Goal: Information Seeking & Learning: Learn about a topic

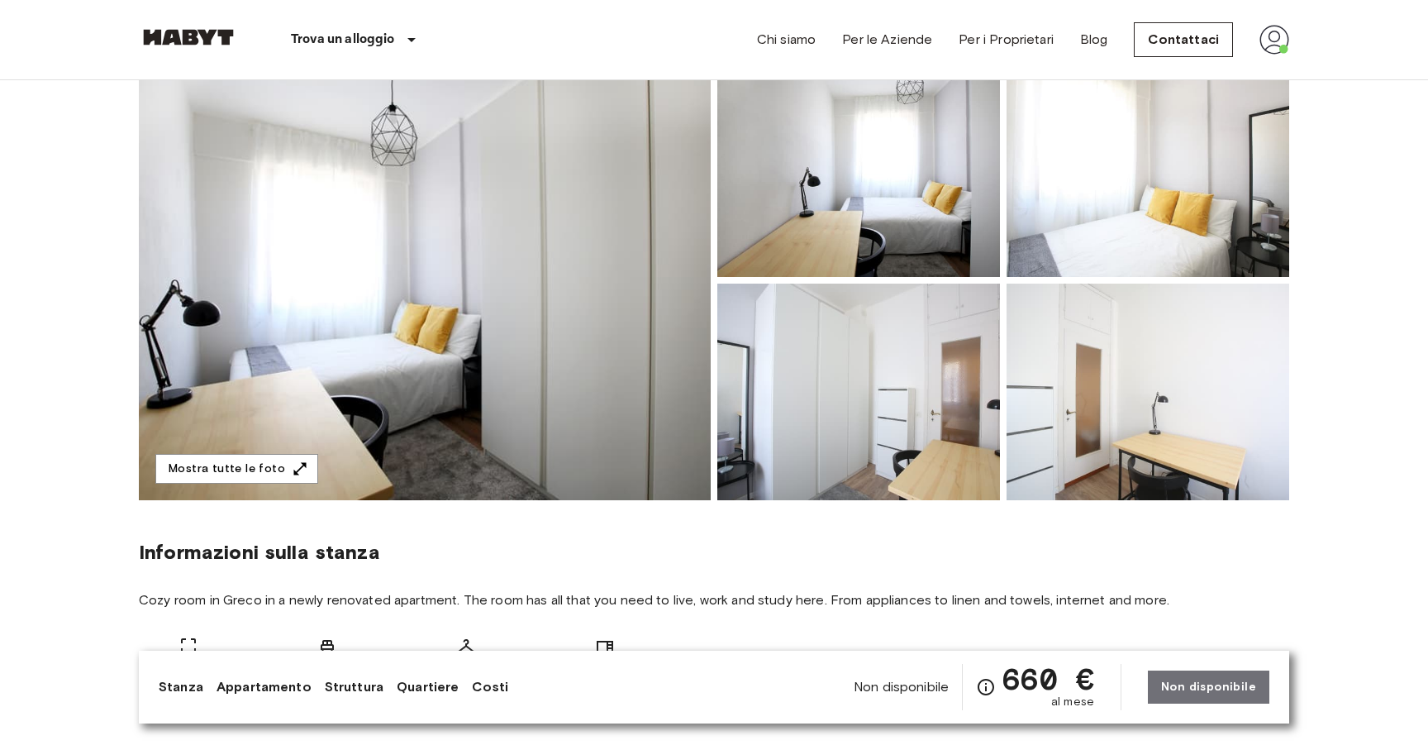
scroll to position [110, 0]
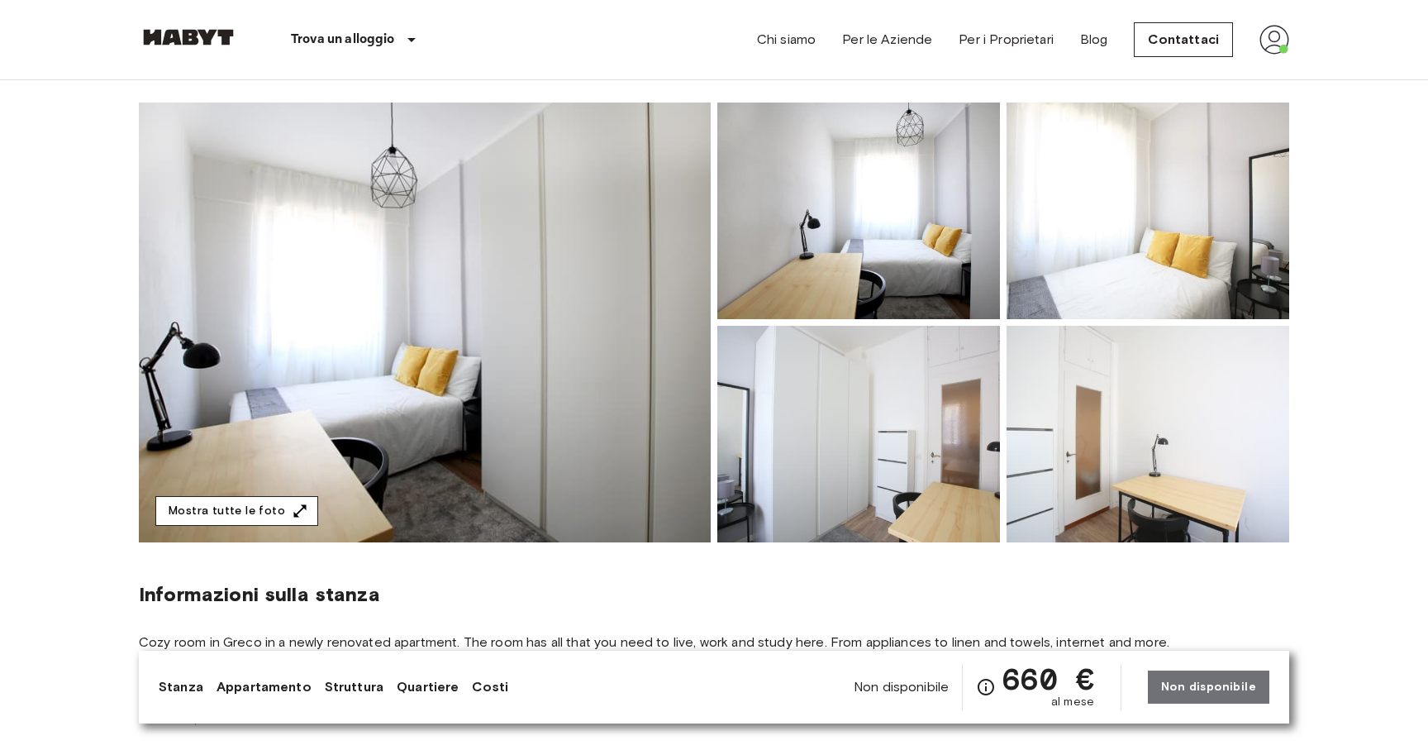
click at [268, 506] on button "Mostra tutte le foto" at bounding box center [236, 511] width 163 height 31
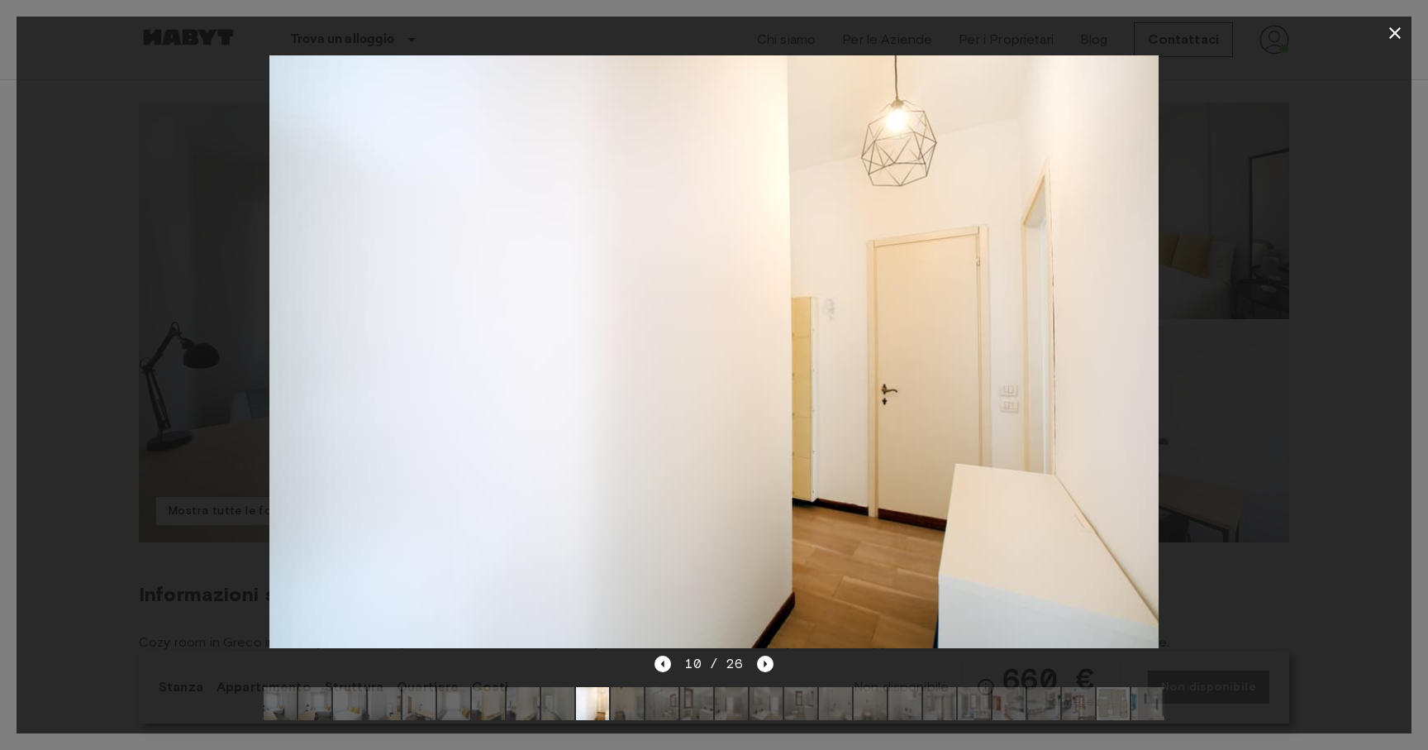
click at [112, 122] on div at bounding box center [714, 352] width 1395 height 604
click at [1402, 35] on icon "button" at bounding box center [1395, 33] width 20 height 20
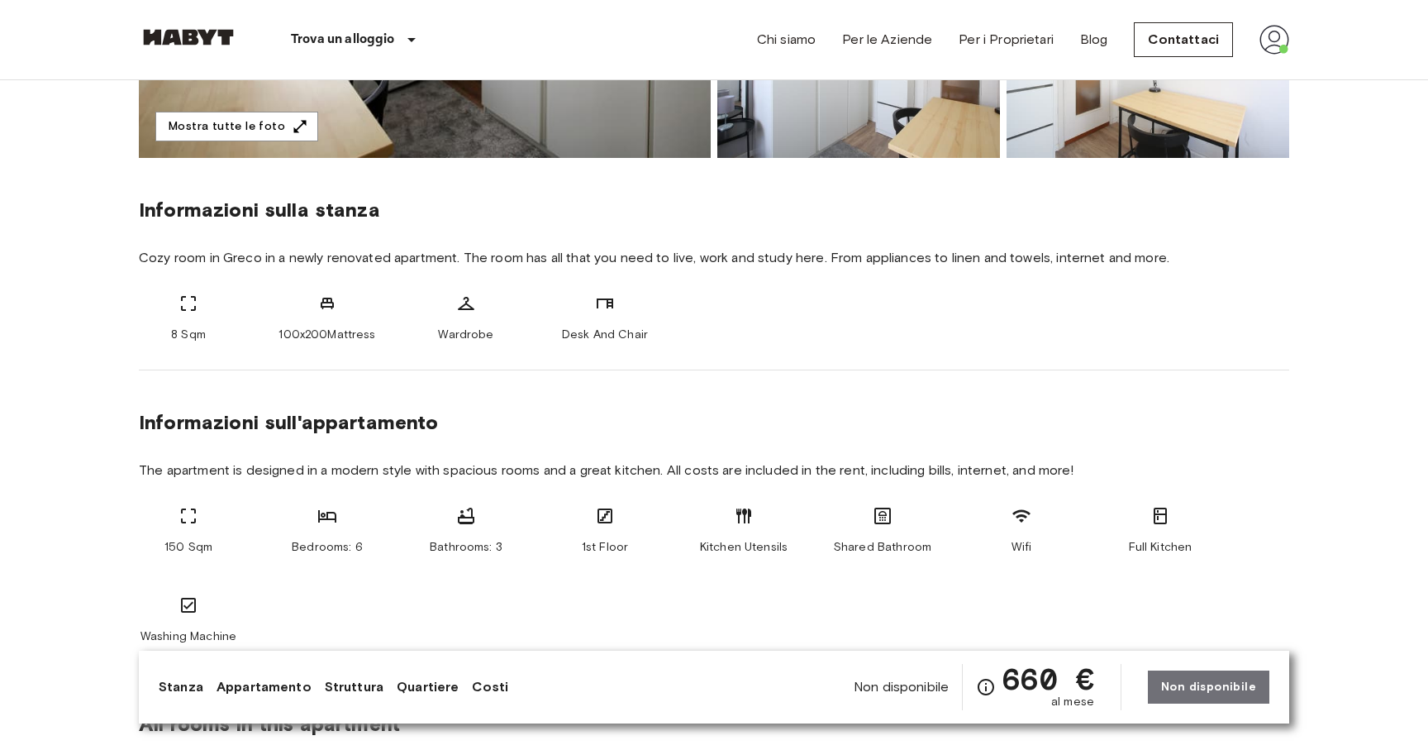
scroll to position [496, 0]
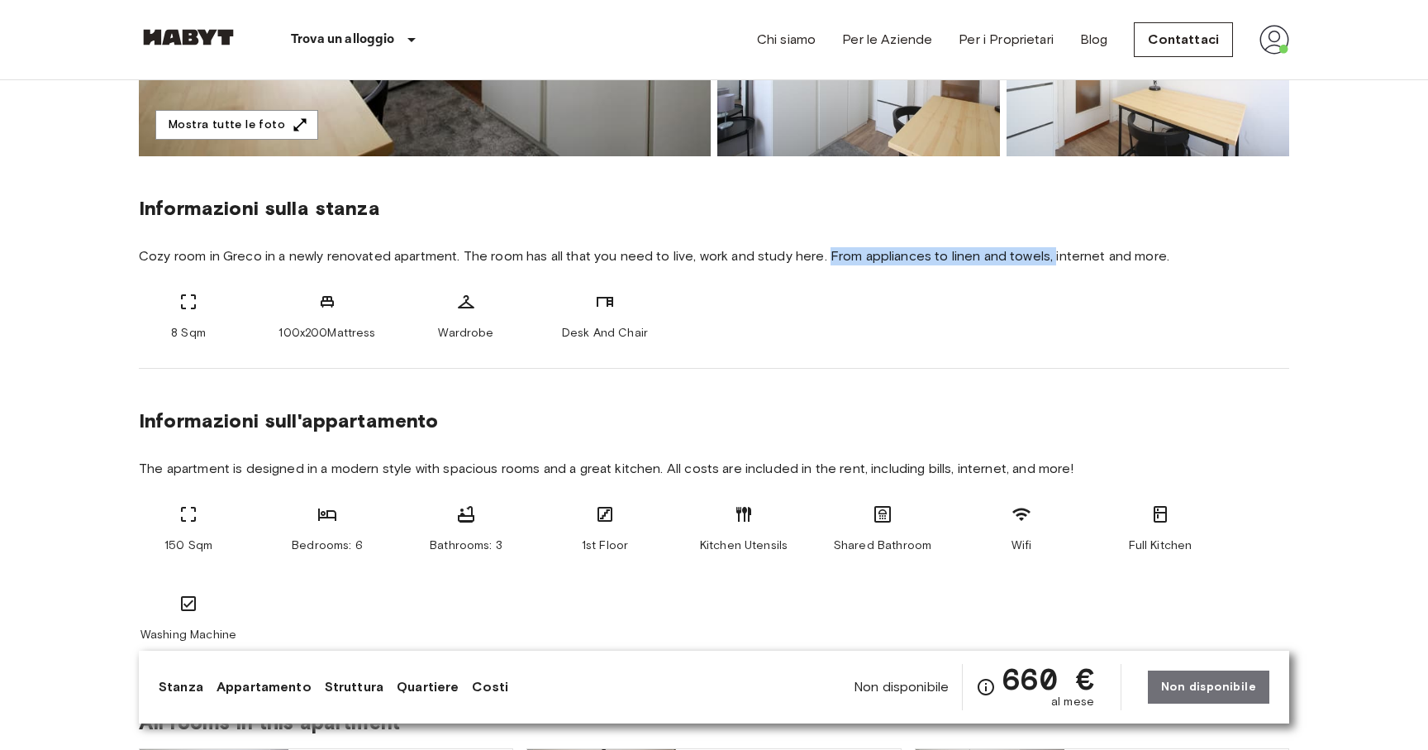
drag, startPoint x: 826, startPoint y: 259, endPoint x: 1051, endPoint y: 258, distance: 224.8
click at [1051, 258] on span "Cozy room in Greco in a newly renovated apartment. The room has all that you ne…" at bounding box center [714, 256] width 1150 height 18
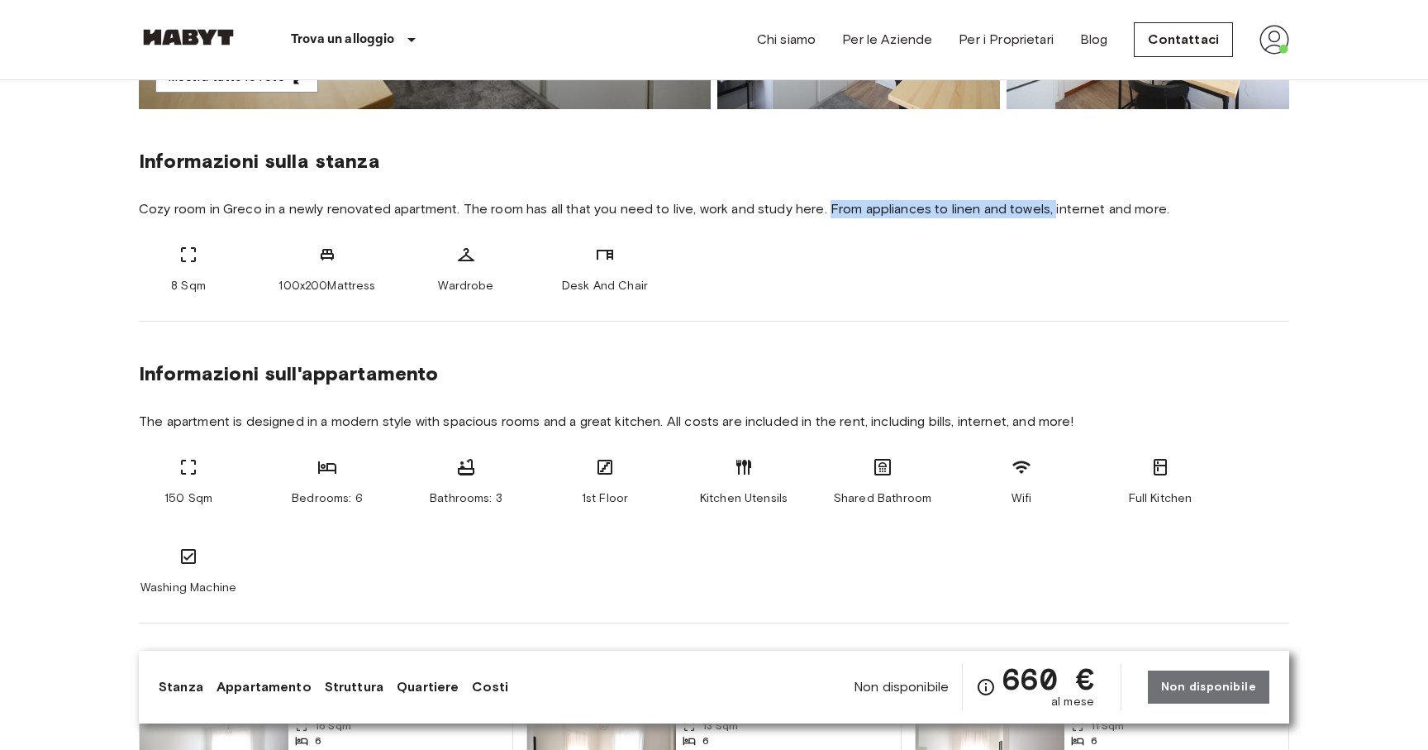
scroll to position [513, 0]
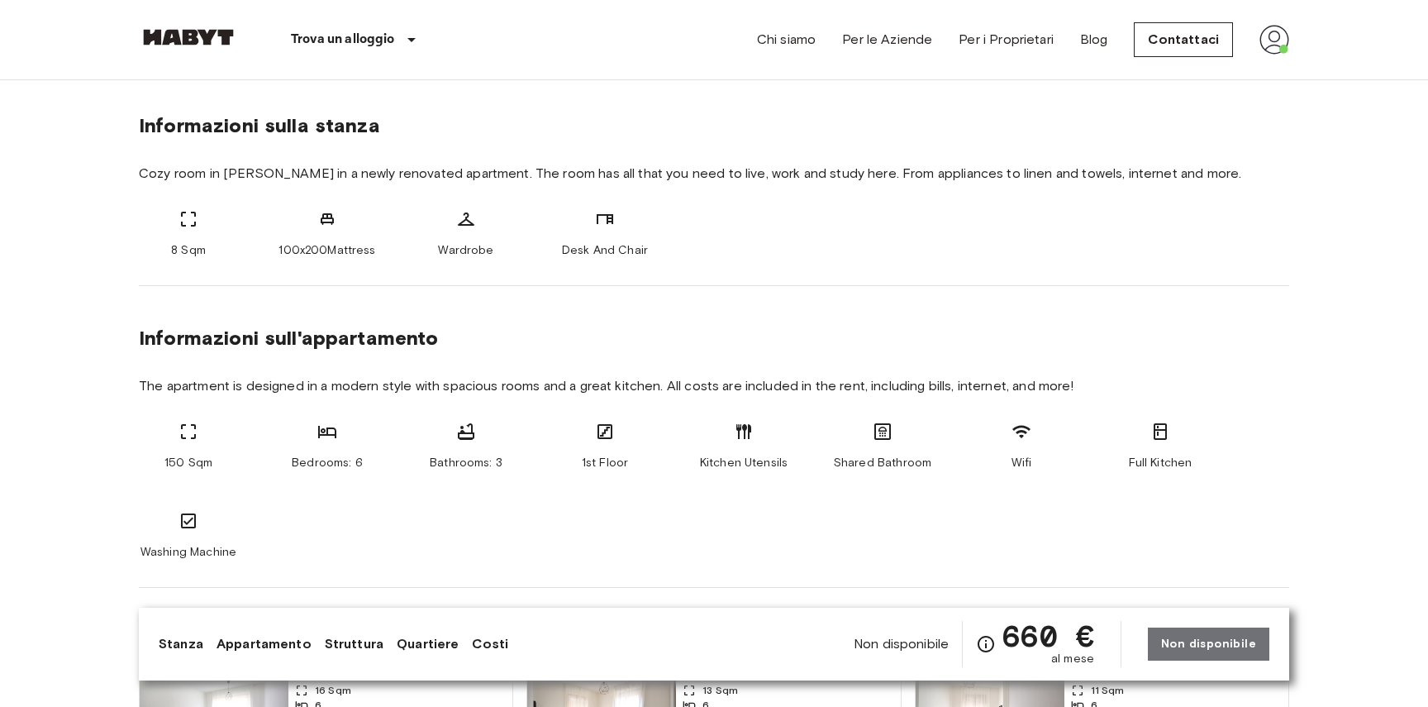
scroll to position [631, 0]
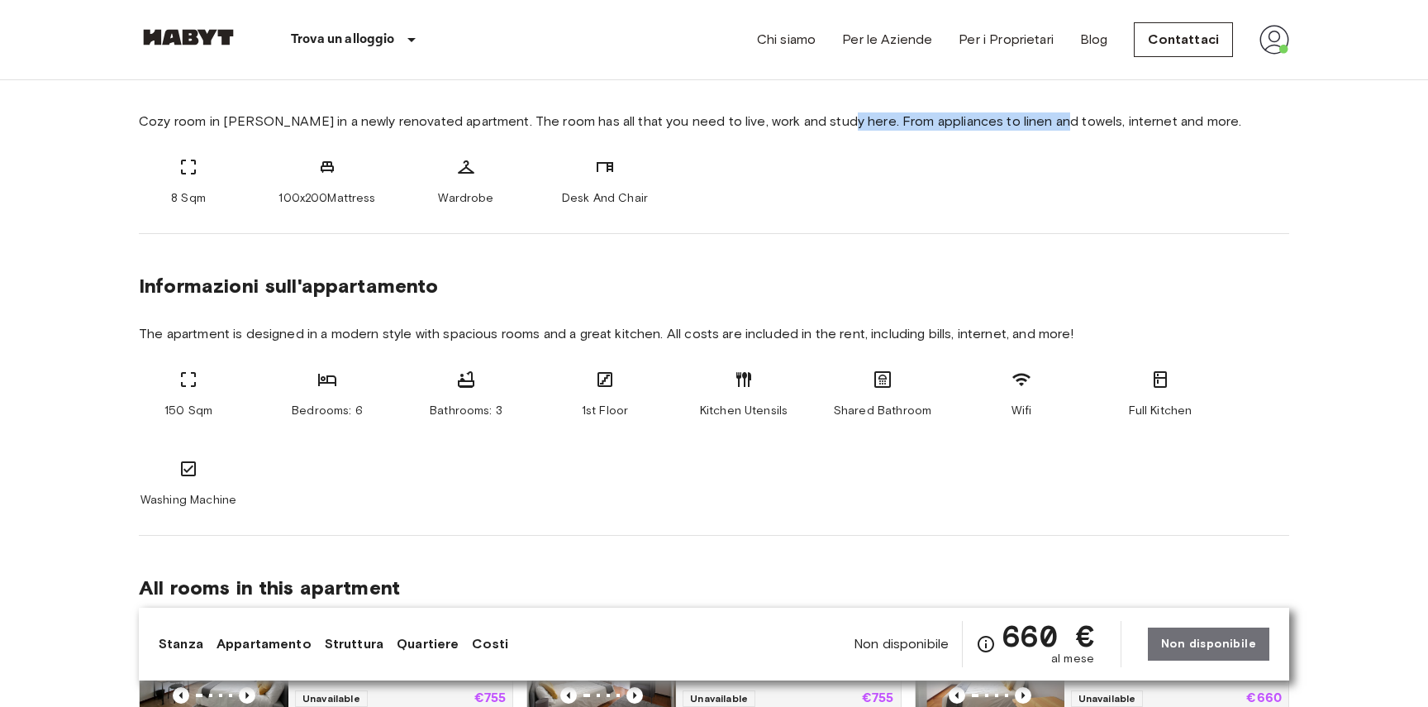
drag, startPoint x: 825, startPoint y: 123, endPoint x: 1045, endPoint y: 127, distance: 219.9
click at [1045, 127] on span "Cozy room in Greco in a newly renovated apartment. The room has all that you ne…" at bounding box center [714, 121] width 1150 height 18
click at [982, 155] on div "Informazioni sulla stanza Cozy room in Greco in a newly renovated apartment. Th…" at bounding box center [714, 127] width 1150 height 212
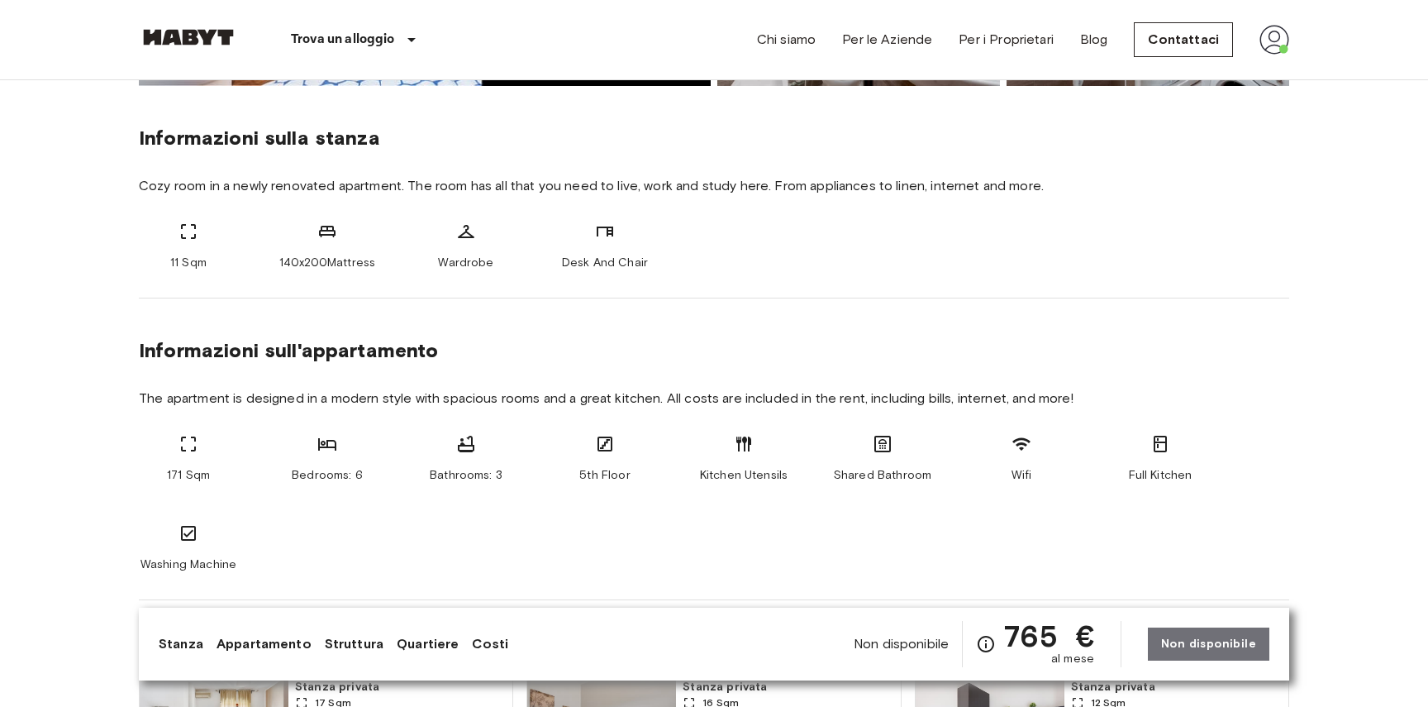
scroll to position [640, 0]
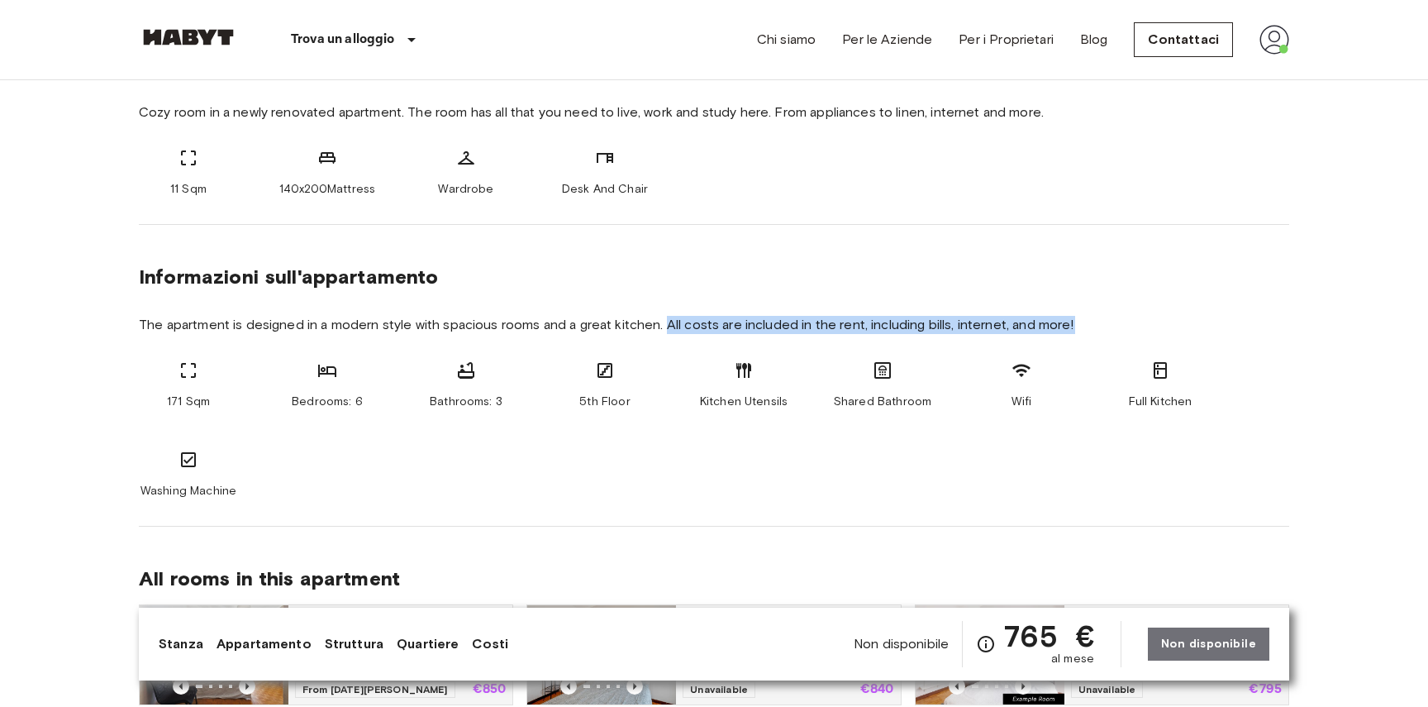
drag, startPoint x: 669, startPoint y: 323, endPoint x: 974, endPoint y: 338, distance: 305.3
click at [974, 338] on section "Informazioni sull'appartamento The apartment is designed in a modern style with…" at bounding box center [714, 376] width 1150 height 302
click at [906, 345] on section "Informazioni sull'appartamento The apartment is designed in a modern style with…" at bounding box center [714, 376] width 1150 height 302
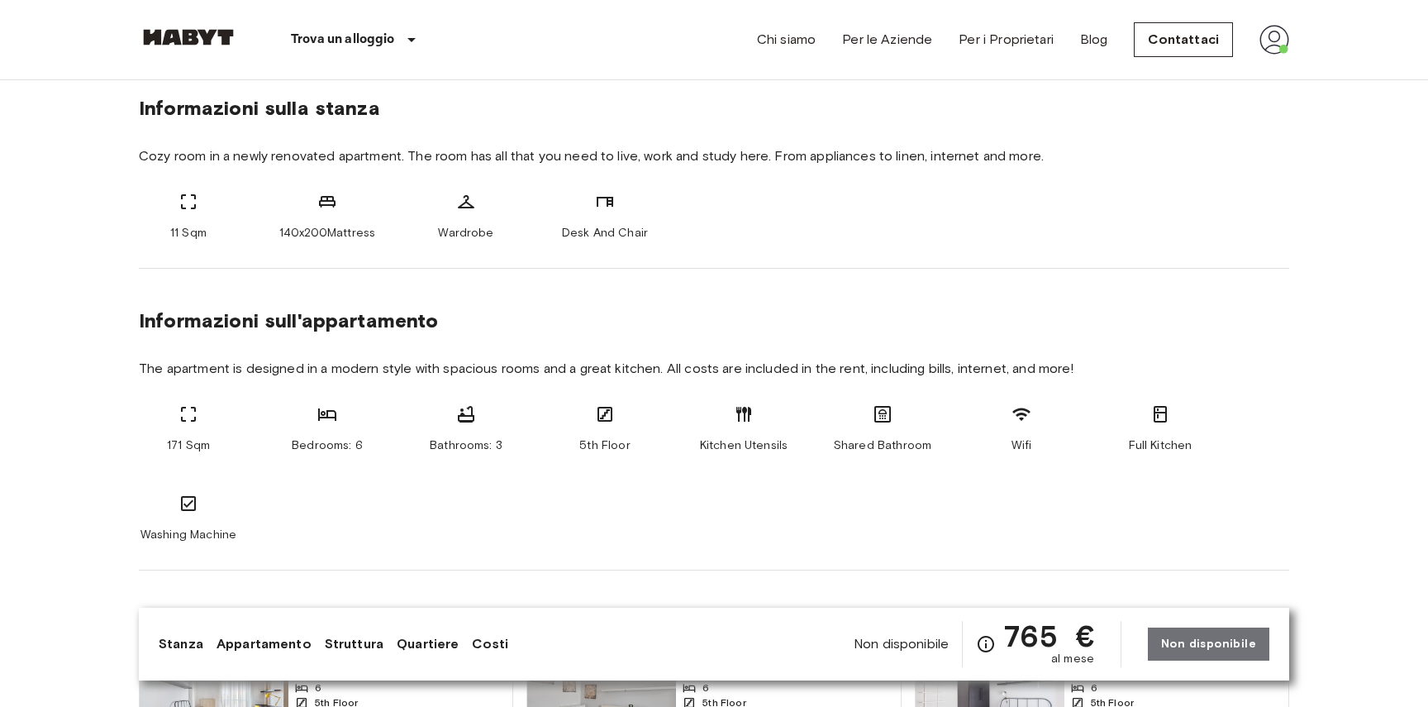
scroll to position [607, 0]
